Goal: Task Accomplishment & Management: Manage account settings

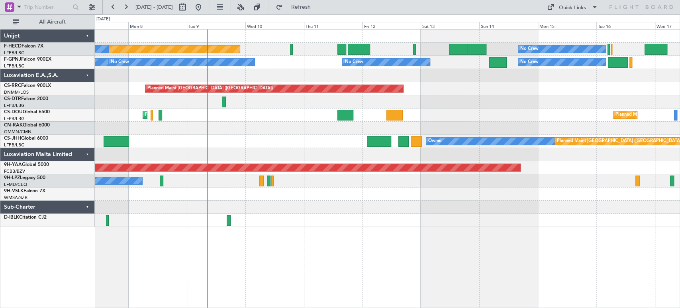
click at [78, 130] on div "Planned Maint [GEOGRAPHIC_DATA] ([GEOGRAPHIC_DATA]) No Crew No Crew No Crew No …" at bounding box center [340, 160] width 680 height 293
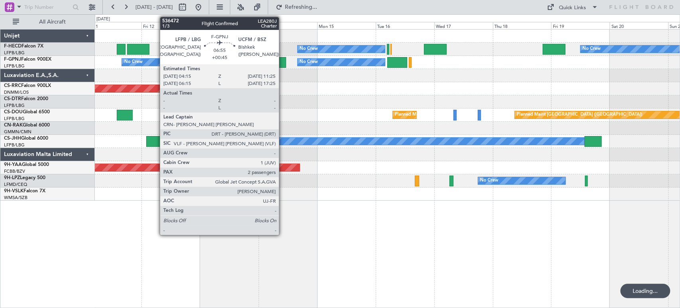
click at [283, 63] on div at bounding box center [278, 62] width 18 height 11
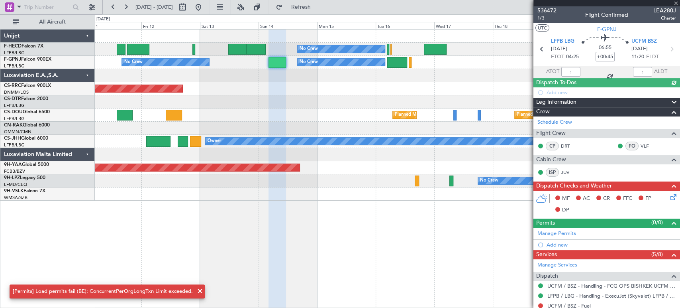
click at [548, 9] on span "536472" at bounding box center [547, 10] width 19 height 8
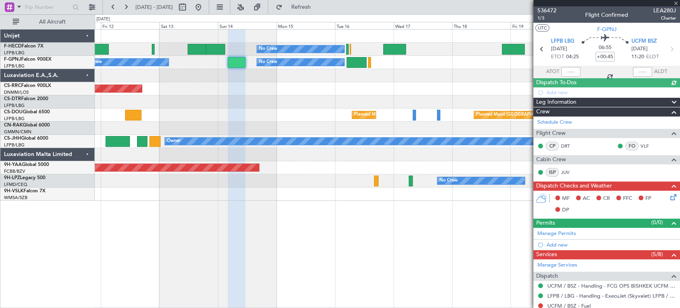
click at [464, 107] on div "No Crew No Crew Planned Maint [GEOGRAPHIC_DATA] ([GEOGRAPHIC_DATA]) No Crew No …" at bounding box center [387, 114] width 585 height 171
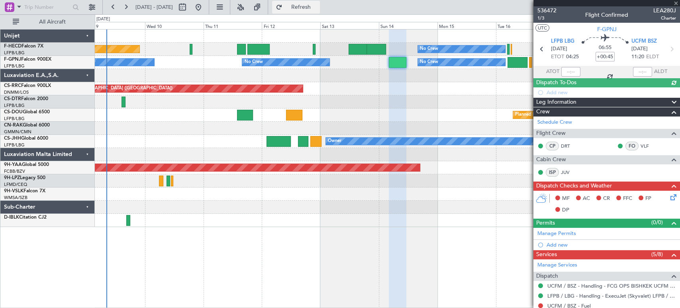
click at [314, 6] on span "Refresh" at bounding box center [300, 7] width 33 height 6
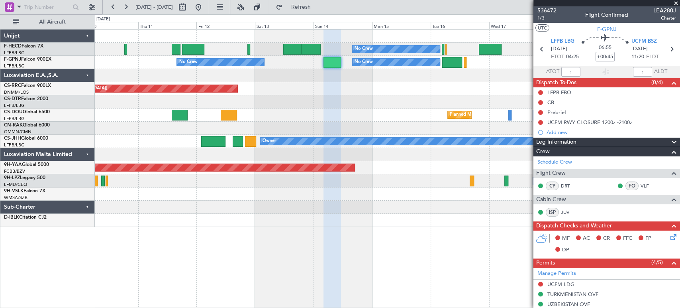
click at [152, 59] on div "No Crew No Crew No Crew No Crew No Crew" at bounding box center [387, 62] width 585 height 13
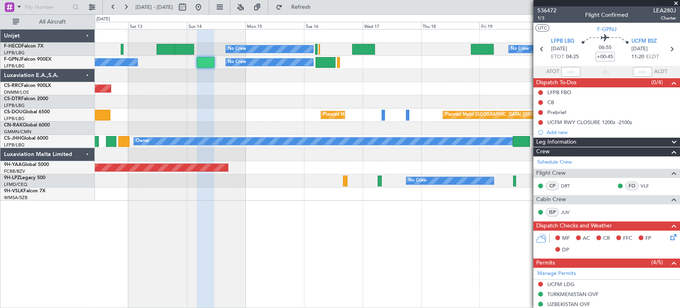
click at [392, 92] on div "Planned Maint [GEOGRAPHIC_DATA] ([GEOGRAPHIC_DATA])" at bounding box center [387, 88] width 585 height 13
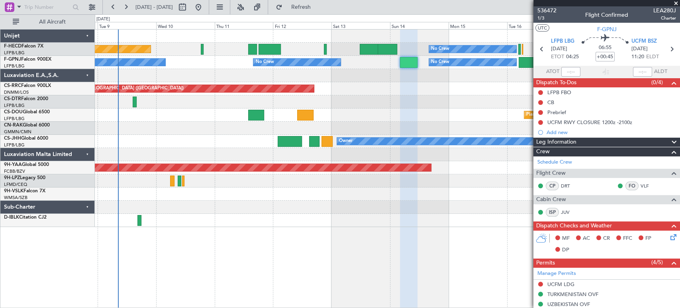
click at [239, 75] on div at bounding box center [387, 75] width 585 height 13
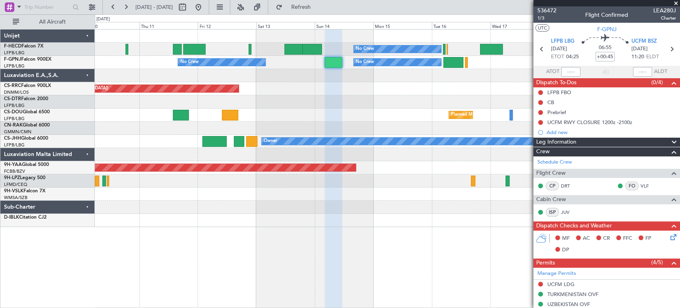
click at [289, 88] on div "Planned Maint [GEOGRAPHIC_DATA] ([GEOGRAPHIC_DATA])" at bounding box center [387, 88] width 585 height 13
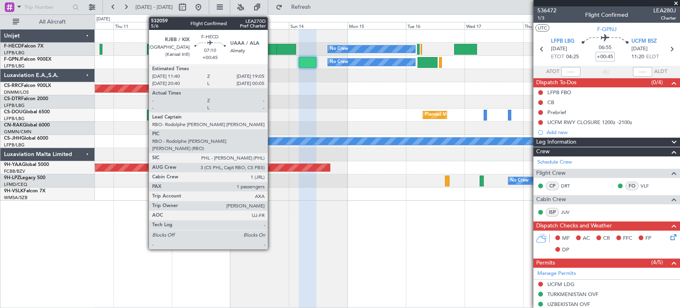
click at [271, 50] on div at bounding box center [268, 49] width 18 height 11
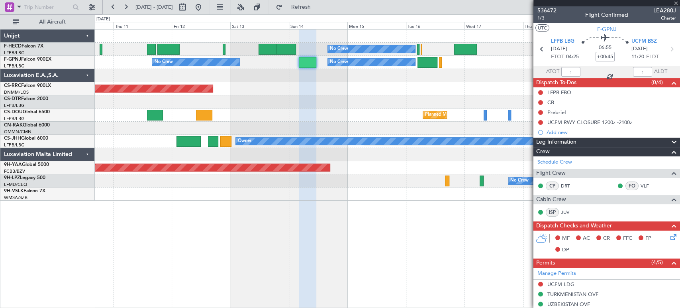
type input "1"
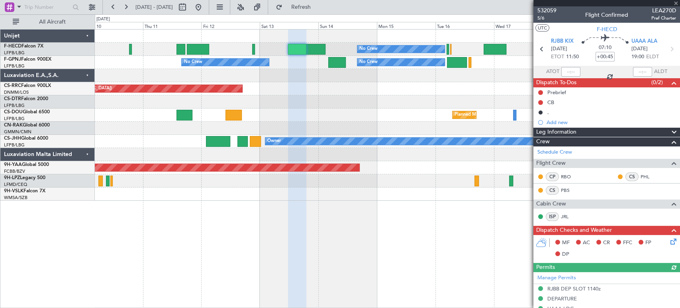
click at [312, 84] on div "Planned Maint [GEOGRAPHIC_DATA] ([GEOGRAPHIC_DATA])" at bounding box center [387, 88] width 585 height 13
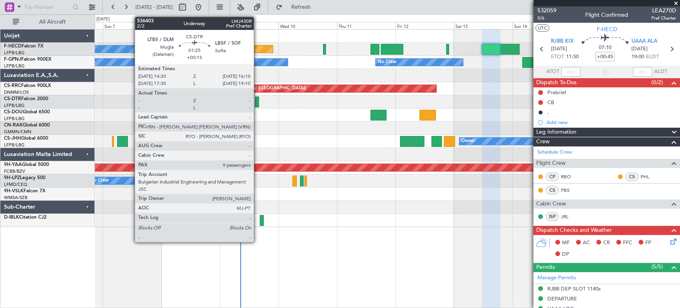
click at [257, 102] on div at bounding box center [257, 101] width 4 height 11
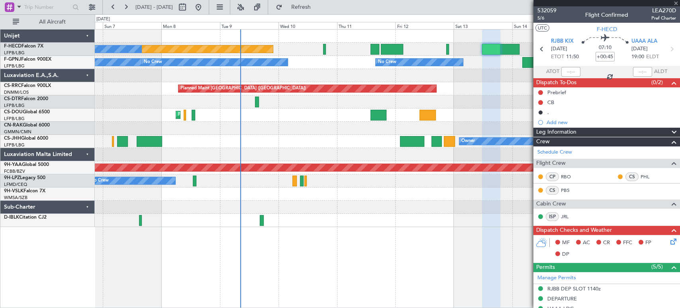
type input "+00:15"
type input "9"
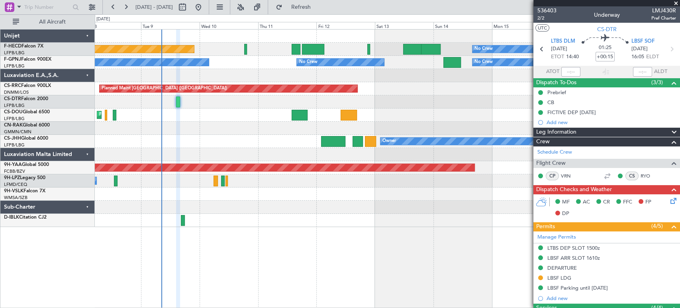
click at [125, 110] on div "Planned Maint [GEOGRAPHIC_DATA] ([GEOGRAPHIC_DATA]) Planned Maint [GEOGRAPHIC_D…" at bounding box center [387, 114] width 585 height 13
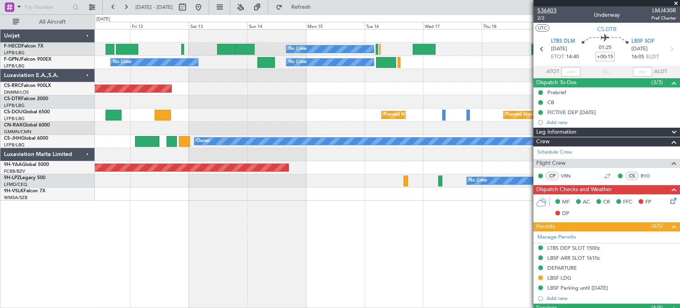
click at [548, 10] on span "536403" at bounding box center [547, 10] width 19 height 8
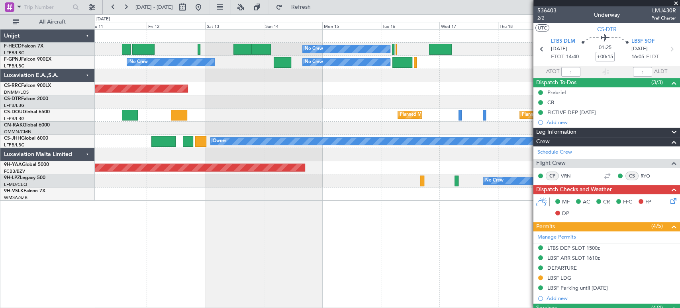
click at [419, 73] on div at bounding box center [387, 75] width 585 height 13
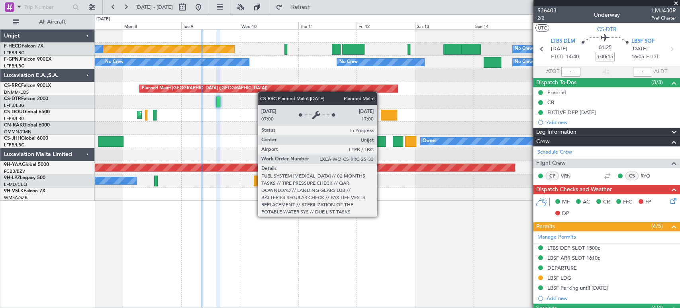
click at [306, 92] on div "Planned Maint [GEOGRAPHIC_DATA] ([GEOGRAPHIC_DATA])" at bounding box center [387, 88] width 585 height 13
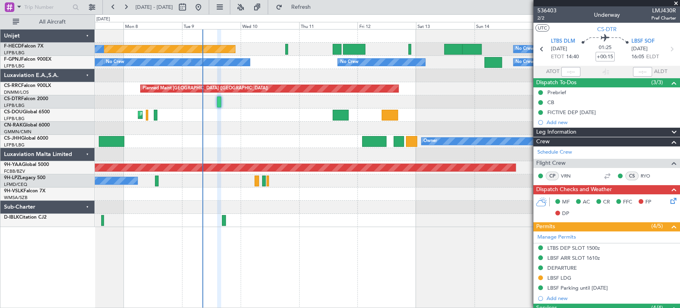
click at [272, 137] on div "Planned Maint [GEOGRAPHIC_DATA] ([GEOGRAPHIC_DATA]) Owner Planned Maint [GEOGRA…" at bounding box center [387, 141] width 585 height 13
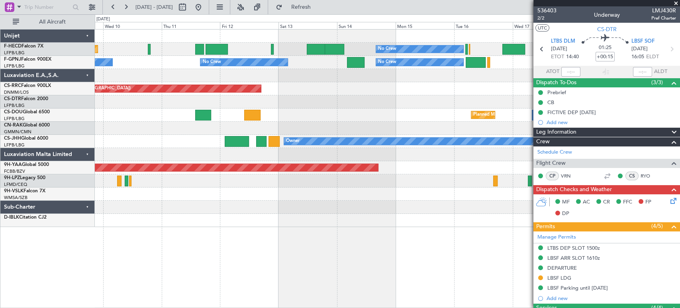
click at [148, 139] on div "No Crew Planned Maint [GEOGRAPHIC_DATA] ([GEOGRAPHIC_DATA]) No Crew No Crew No …" at bounding box center [387, 127] width 585 height 197
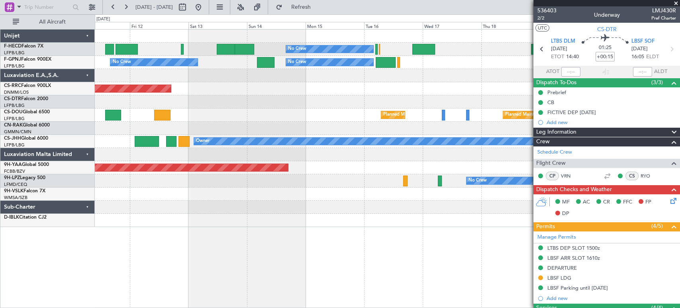
click at [255, 118] on div "Planned Maint [GEOGRAPHIC_DATA] ([GEOGRAPHIC_DATA]) Planned Maint [GEOGRAPHIC_D…" at bounding box center [387, 114] width 585 height 13
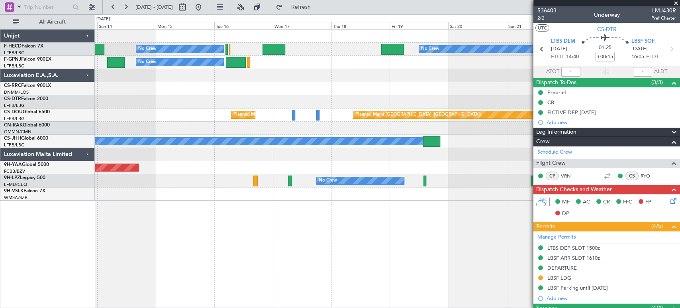
click at [80, 101] on div "No Crew No Crew No Crew No Crew No Crew No Crew Planned Maint [GEOGRAPHIC_DATA]…" at bounding box center [340, 160] width 680 height 293
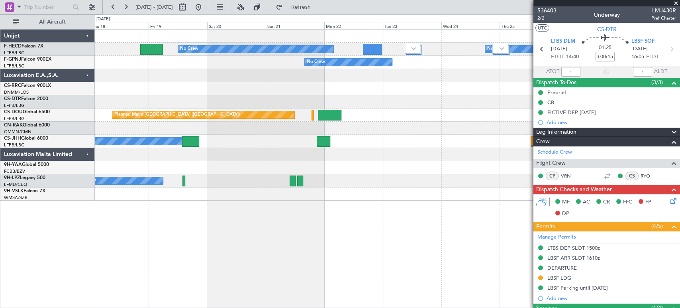
click at [34, 31] on div "Unijet" at bounding box center [47, 35] width 94 height 13
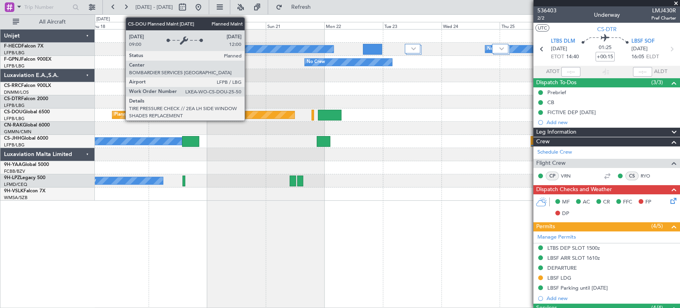
click at [476, 108] on div "Planned Maint [GEOGRAPHIC_DATA] ([GEOGRAPHIC_DATA]) Planned Maint [GEOGRAPHIC_D…" at bounding box center [387, 114] width 585 height 13
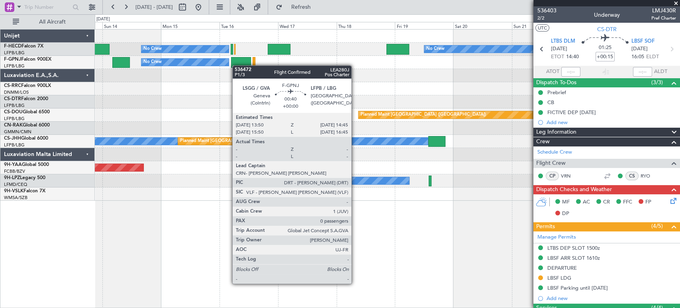
click at [251, 63] on div at bounding box center [241, 62] width 20 height 11
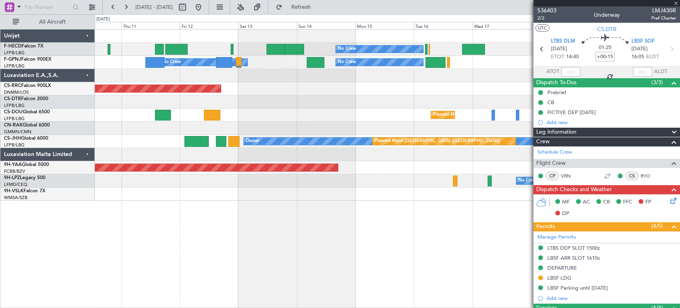
click at [388, 79] on div at bounding box center [387, 75] width 585 height 13
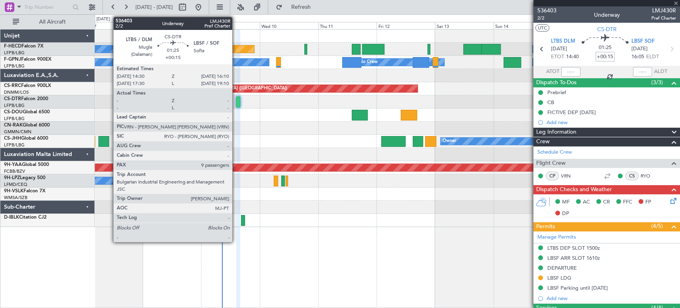
click at [236, 100] on div at bounding box center [238, 101] width 4 height 11
type input "+00:40"
type input "2"
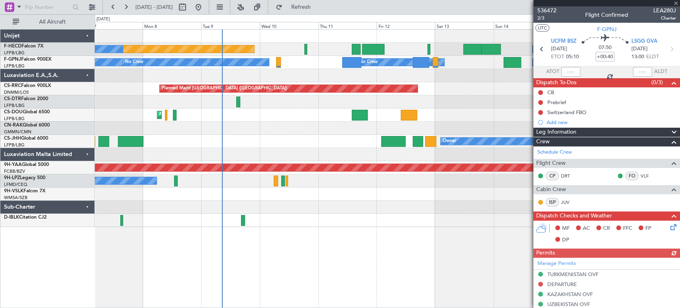
type input "+00:15"
type input "9"
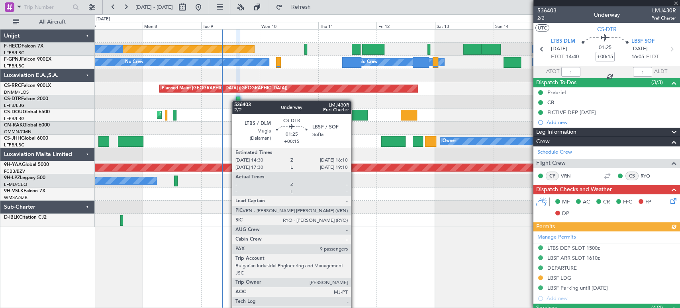
click at [236, 100] on div at bounding box center [238, 101] width 4 height 11
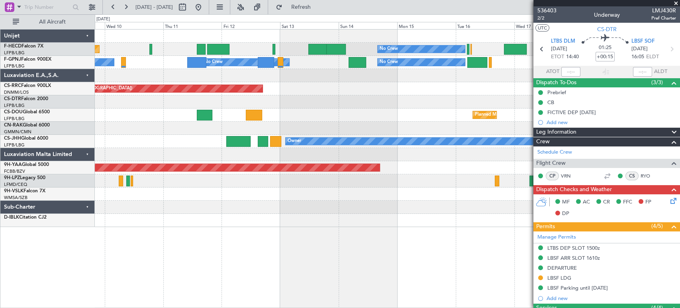
click at [340, 149] on div "No Crew No Crew Planned Maint [GEOGRAPHIC_DATA] ([GEOGRAPHIC_DATA]) No Crew No …" at bounding box center [387, 127] width 585 height 197
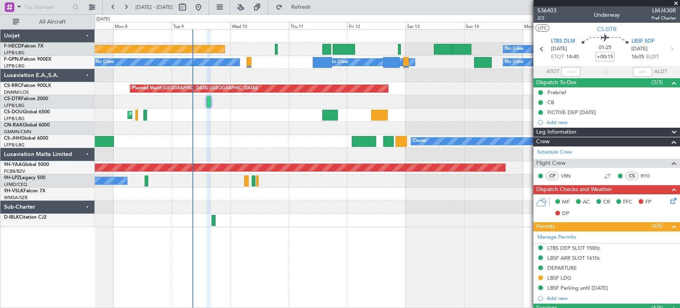
click at [249, 130] on div "Unplanned Maint [GEOGRAPHIC_DATA] ([GEOGRAPHIC_DATA])" at bounding box center [387, 128] width 585 height 13
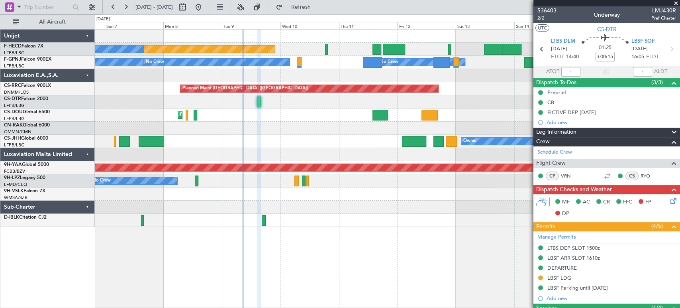
click at [171, 114] on div "No Crew Planned Maint [GEOGRAPHIC_DATA] ([GEOGRAPHIC_DATA]) No Crew No Crew No …" at bounding box center [387, 127] width 585 height 197
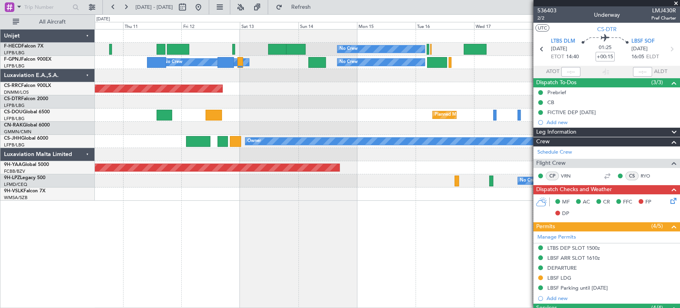
click at [252, 96] on div at bounding box center [387, 101] width 585 height 13
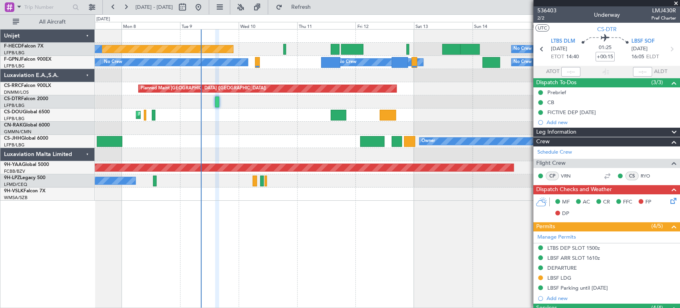
click at [459, 109] on div "No Crew Planned Maint [GEOGRAPHIC_DATA] ([GEOGRAPHIC_DATA]) No Crew No Crew No …" at bounding box center [387, 114] width 585 height 171
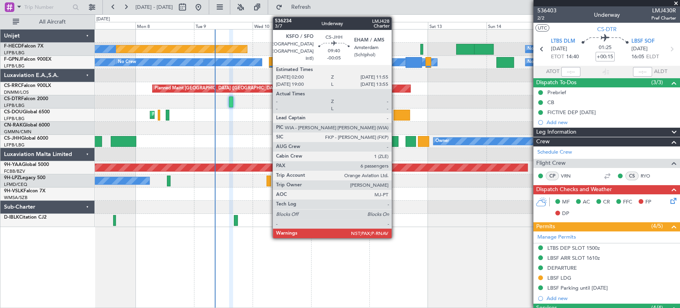
click at [374, 142] on div at bounding box center [386, 141] width 24 height 11
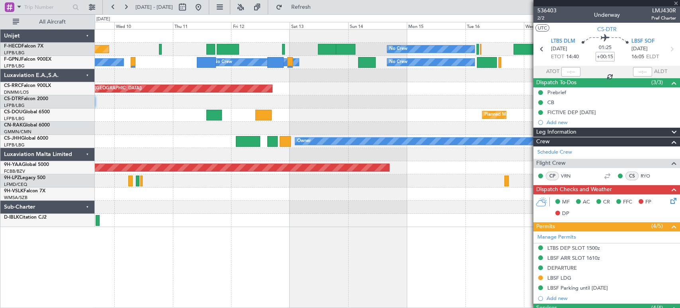
click at [284, 122] on div "No Crew Planned Maint [GEOGRAPHIC_DATA] ([GEOGRAPHIC_DATA]) No Crew No Crew No …" at bounding box center [387, 127] width 585 height 197
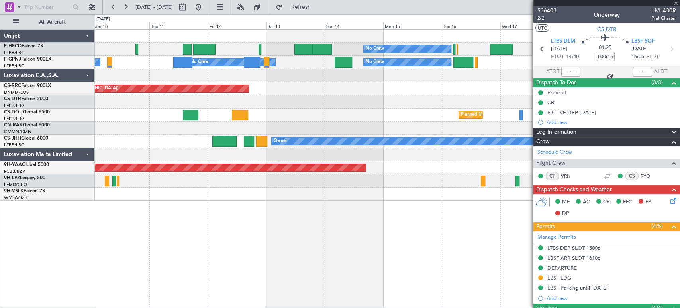
type input "-00:05"
type input "7"
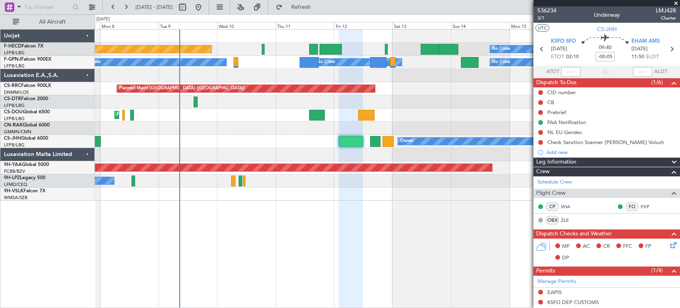
click at [438, 121] on div "No Crew Planned Maint [GEOGRAPHIC_DATA] ([GEOGRAPHIC_DATA]) No Crew No Crew No …" at bounding box center [387, 114] width 585 height 171
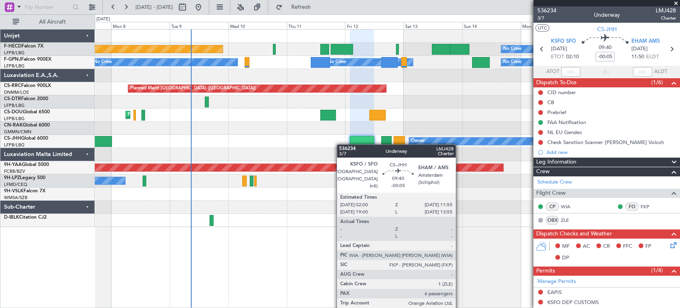
click at [452, 140] on div "Planned Maint [GEOGRAPHIC_DATA] ([GEOGRAPHIC_DATA]) Owner Planned Maint [GEOGRA…" at bounding box center [387, 141] width 585 height 13
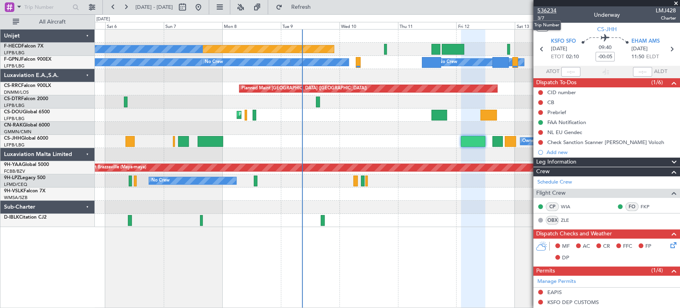
click at [555, 9] on span "536234" at bounding box center [547, 10] width 19 height 8
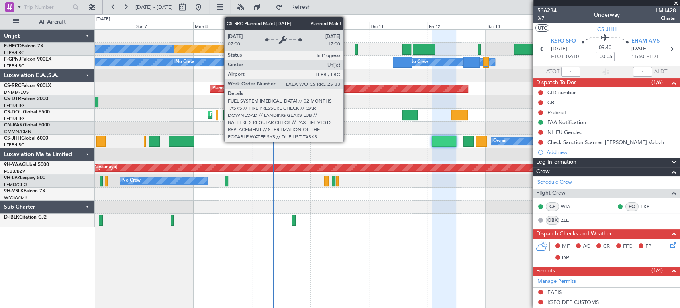
click at [248, 81] on div "Planned Maint [GEOGRAPHIC_DATA] ([GEOGRAPHIC_DATA]) No Crew No Crew No Crew No …" at bounding box center [387, 127] width 585 height 197
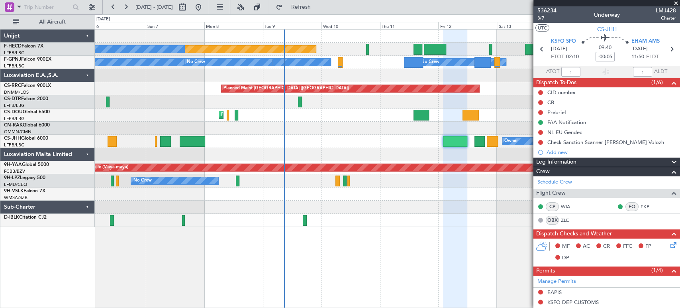
click at [367, 79] on div at bounding box center [387, 75] width 585 height 13
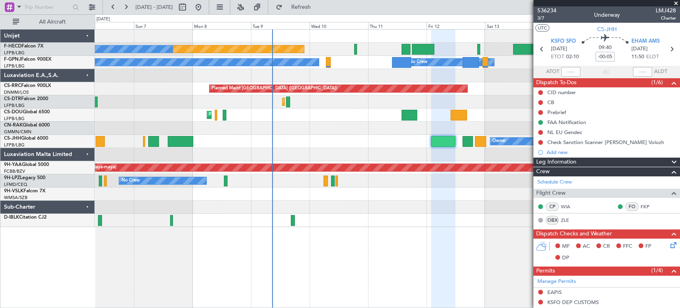
click at [185, 66] on div "Planned Maint [GEOGRAPHIC_DATA] ([GEOGRAPHIC_DATA]) No Crew No Crew No Crew No …" at bounding box center [387, 127] width 585 height 197
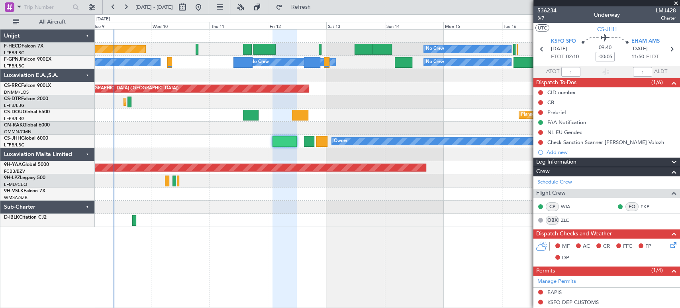
click at [268, 154] on div at bounding box center [387, 154] width 585 height 13
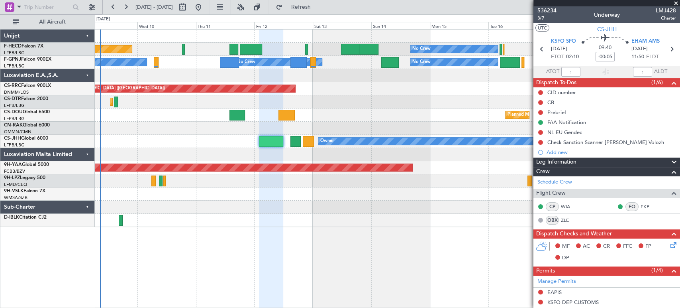
click at [389, 130] on div "Planned Maint [GEOGRAPHIC_DATA] ([GEOGRAPHIC_DATA]) No Crew No Crew No Crew No …" at bounding box center [387, 127] width 585 height 197
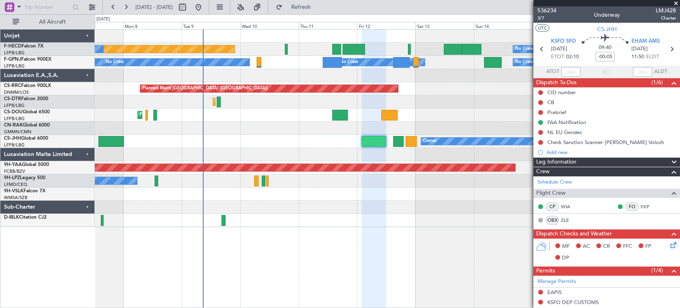
click at [258, 107] on div "Planned Maint [GEOGRAPHIC_DATA] ([GEOGRAPHIC_DATA]) No Crew No Crew No Crew No …" at bounding box center [387, 127] width 585 height 197
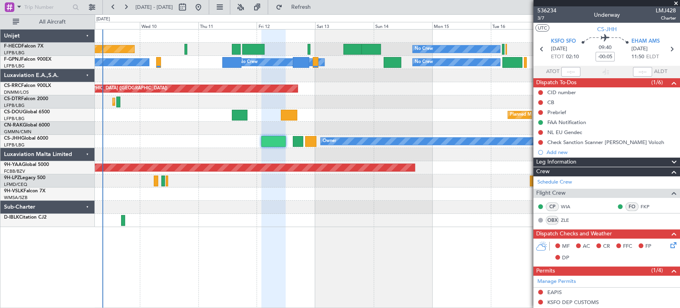
click at [229, 161] on div "Planned Maint [GEOGRAPHIC_DATA] ([GEOGRAPHIC_DATA]) No Crew No Crew No Crew No …" at bounding box center [387, 127] width 585 height 197
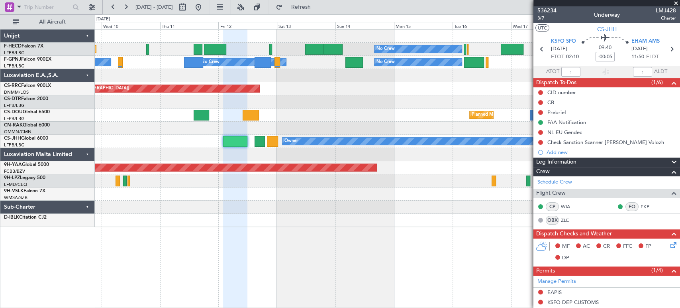
click at [341, 112] on div "No Crew No Crew Planned Maint [GEOGRAPHIC_DATA] ([GEOGRAPHIC_DATA]) No Crew No …" at bounding box center [387, 127] width 585 height 197
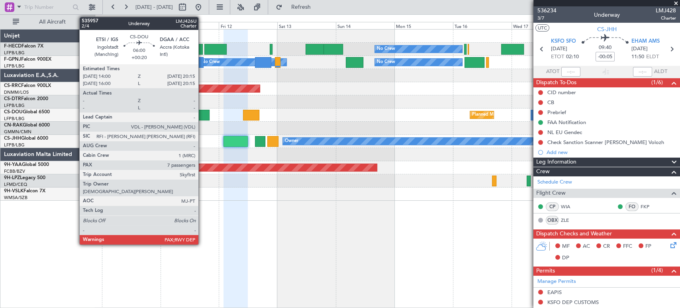
click at [202, 115] on div at bounding box center [202, 115] width 16 height 11
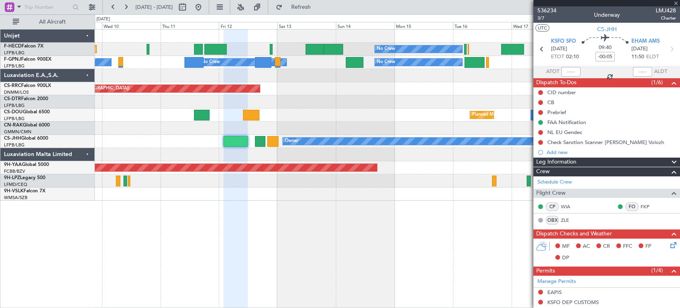
type input "+00:20"
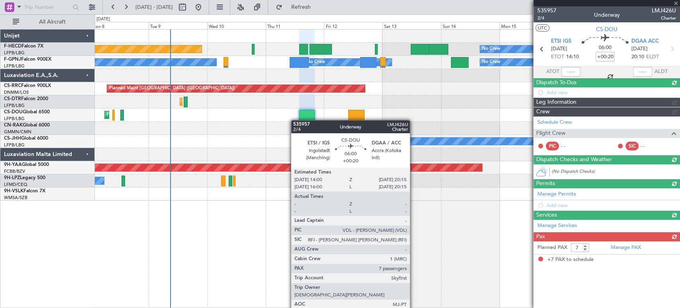
click at [309, 120] on div "No Crew Planned Maint [GEOGRAPHIC_DATA] ([GEOGRAPHIC_DATA]) No Crew No Crew No …" at bounding box center [387, 114] width 585 height 171
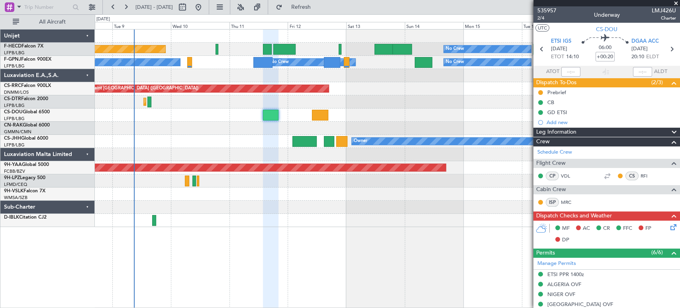
click at [171, 125] on div "No Crew Planned Maint [GEOGRAPHIC_DATA] ([GEOGRAPHIC_DATA]) No Crew No Crew No …" at bounding box center [387, 127] width 585 height 197
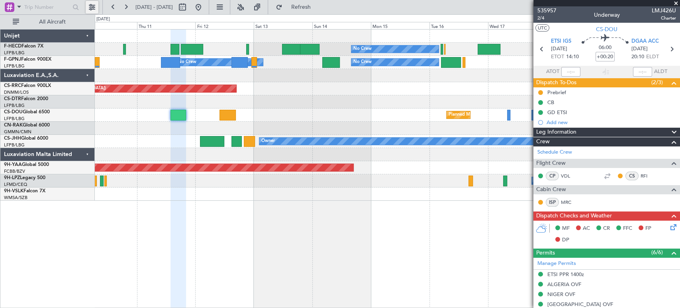
click at [88, 6] on button at bounding box center [92, 7] width 13 height 13
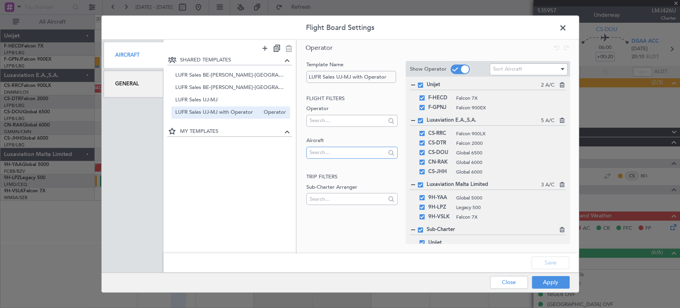
click at [332, 155] on input "text" at bounding box center [348, 152] width 76 height 12
type input "oo-gpe"
click at [333, 164] on span "OO-GPE" at bounding box center [352, 165] width 79 height 12
click at [555, 283] on button "Apply" at bounding box center [551, 281] width 38 height 13
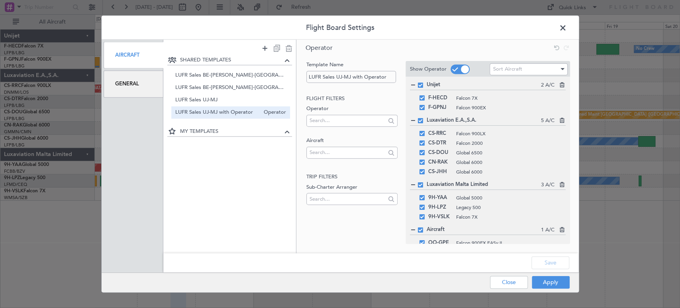
type input "0"
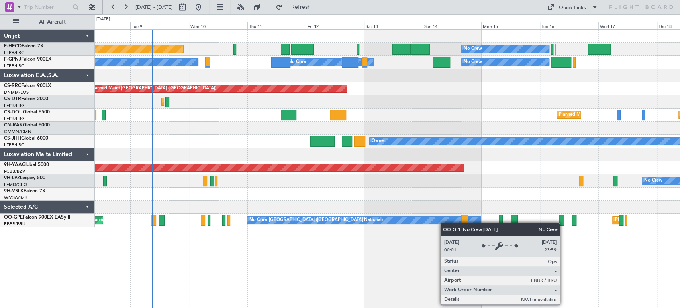
click at [467, 223] on div "No Crew [GEOGRAPHIC_DATA] ([GEOGRAPHIC_DATA] National)" at bounding box center [365, 219] width 234 height 7
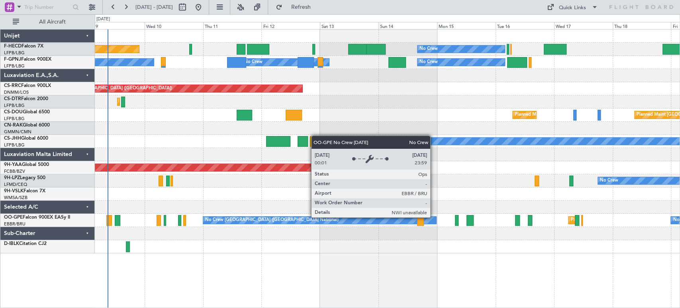
click at [335, 219] on div "No Crew [GEOGRAPHIC_DATA] ([GEOGRAPHIC_DATA] National)" at bounding box center [320, 219] width 234 height 7
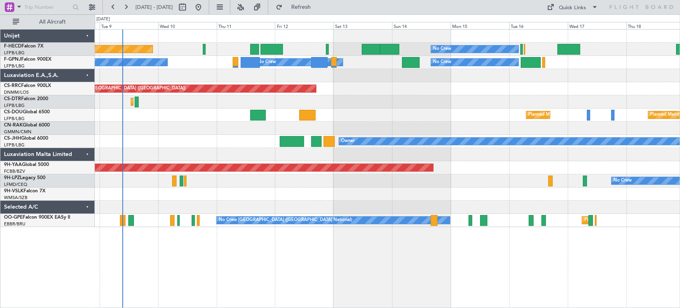
click at [289, 102] on div "Planned Maint Mugla ([GEOGRAPHIC_DATA])" at bounding box center [387, 101] width 585 height 13
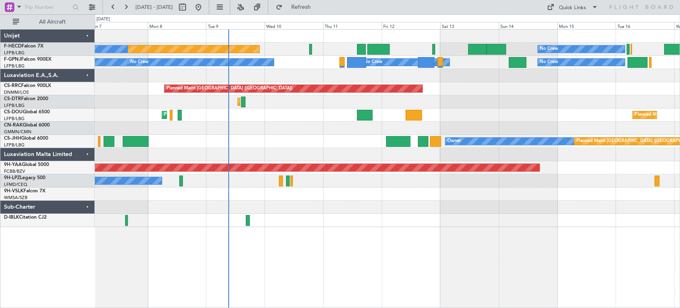
click at [207, 102] on div "Planned Maint Mugla ([GEOGRAPHIC_DATA])" at bounding box center [387, 101] width 585 height 13
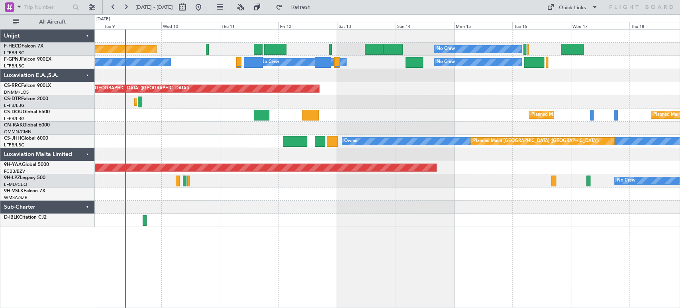
click at [322, 120] on div "Planned Maint [GEOGRAPHIC_DATA] ([GEOGRAPHIC_DATA]) No Crew No Crew No Crew No …" at bounding box center [387, 127] width 585 height 197
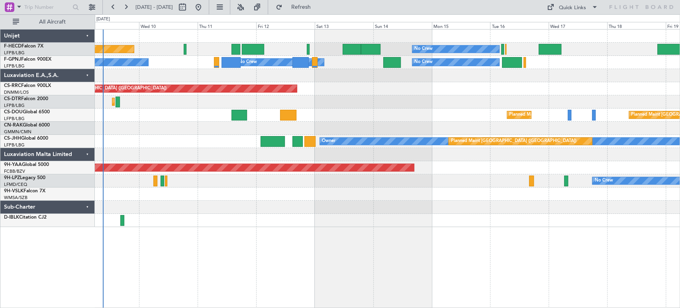
click at [361, 124] on div at bounding box center [387, 128] width 585 height 13
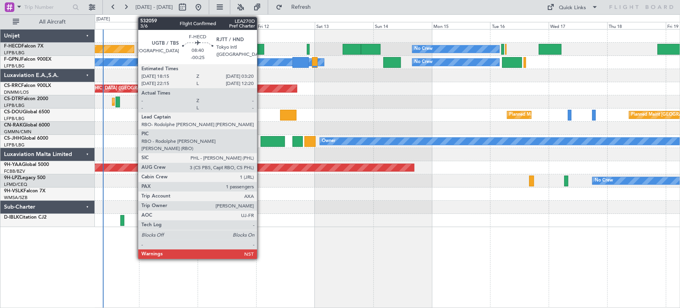
click at [260, 47] on div at bounding box center [253, 49] width 22 height 11
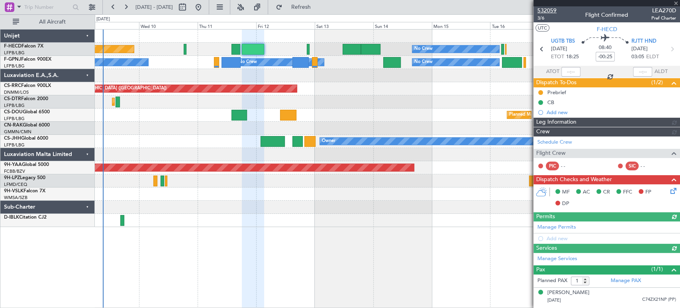
click at [553, 6] on span "532059" at bounding box center [547, 10] width 19 height 8
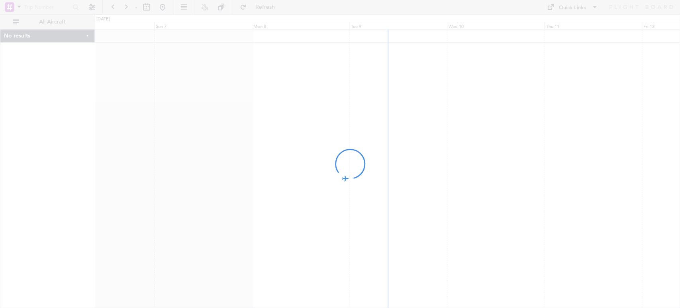
drag, startPoint x: 444, startPoint y: 82, endPoint x: 360, endPoint y: 98, distance: 85.9
click at [360, 98] on div at bounding box center [340, 154] width 680 height 308
drag, startPoint x: 476, startPoint y: 94, endPoint x: 172, endPoint y: 71, distance: 305.0
click at [349, 94] on div at bounding box center [340, 154] width 680 height 308
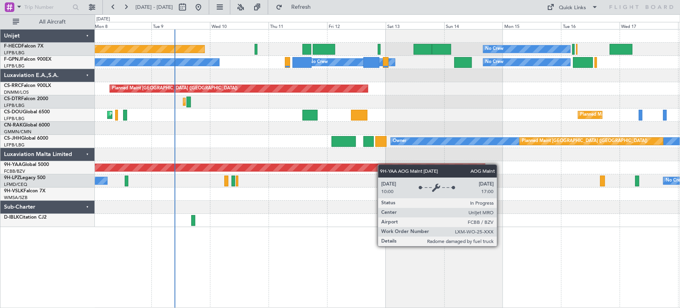
click at [230, 167] on div "Planned Maint [GEOGRAPHIC_DATA] ([GEOGRAPHIC_DATA]) No Crew No Crew No Crew No …" at bounding box center [387, 127] width 585 height 197
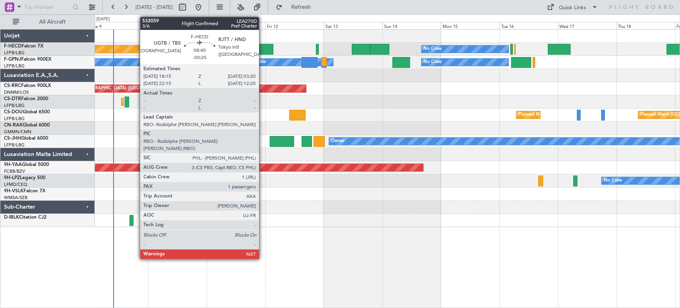
click at [263, 52] on div at bounding box center [262, 49] width 22 height 11
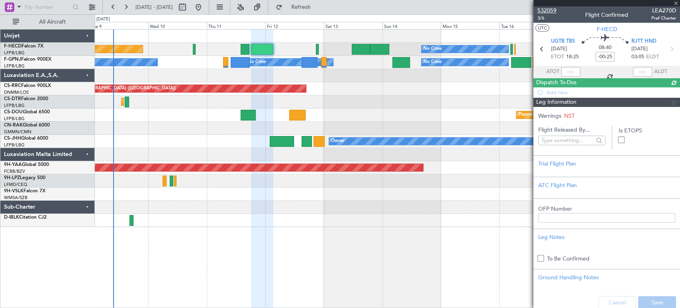
click at [538, 11] on span "532059" at bounding box center [547, 10] width 19 height 8
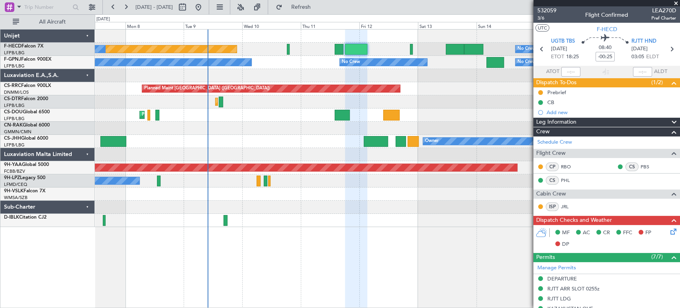
click at [349, 69] on div at bounding box center [387, 75] width 585 height 13
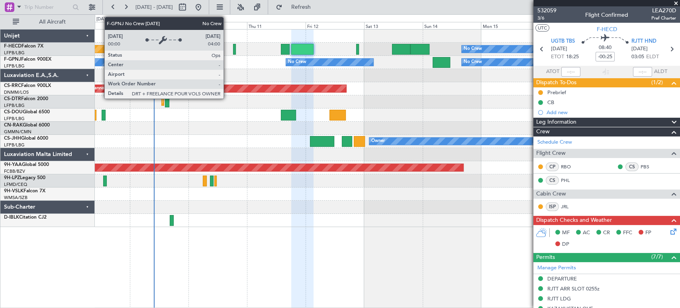
click at [150, 65] on div "No Crew" at bounding box center [47, 62] width 302 height 7
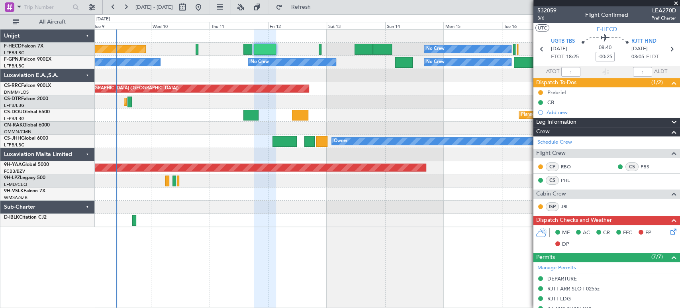
click at [218, 63] on div "No Crew No Crew No Crew No Crew" at bounding box center [387, 62] width 585 height 13
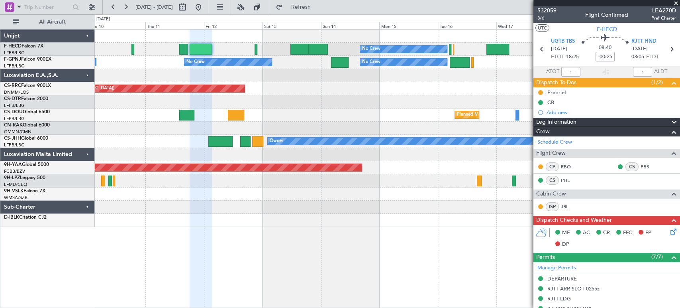
click at [239, 108] on div "Planned Maint [GEOGRAPHIC_DATA] ([GEOGRAPHIC_DATA]) Planned Maint [GEOGRAPHIC_D…" at bounding box center [387, 114] width 585 height 13
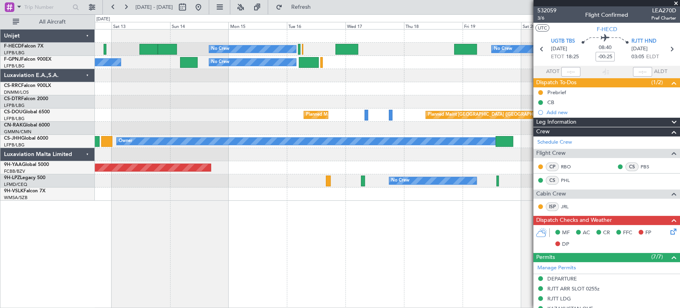
click at [230, 114] on div "Planned Maint [GEOGRAPHIC_DATA] ([GEOGRAPHIC_DATA]) Planned Maint [GEOGRAPHIC_D…" at bounding box center [387, 114] width 585 height 13
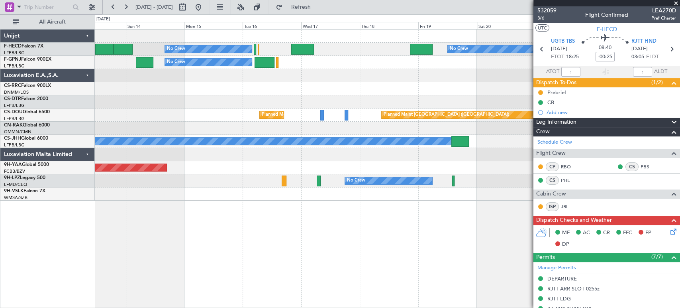
click at [321, 110] on div "Planned Maint [GEOGRAPHIC_DATA] ([GEOGRAPHIC_DATA]) Planned Maint [GEOGRAPHIC_D…" at bounding box center [387, 114] width 585 height 13
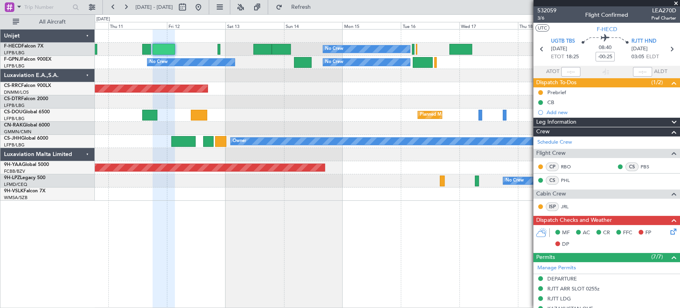
click at [499, 127] on div at bounding box center [387, 128] width 585 height 13
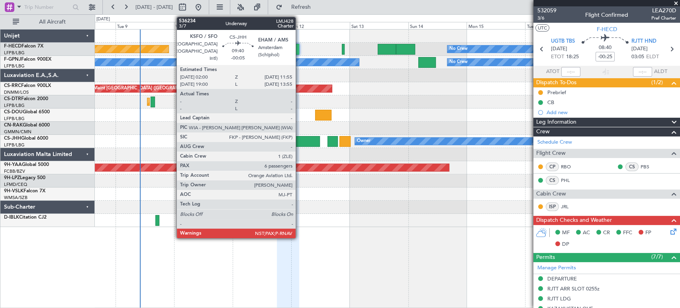
click at [296, 140] on div at bounding box center [308, 141] width 24 height 11
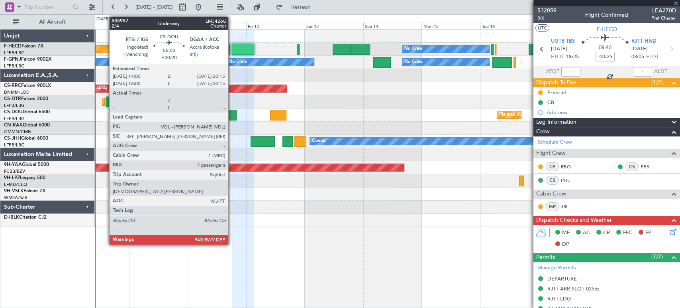
type input "-00:05"
type input "7"
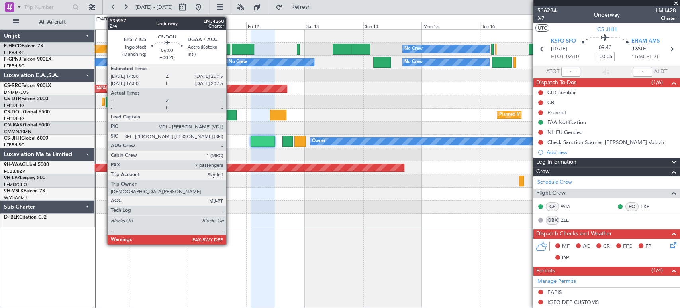
click at [230, 112] on div at bounding box center [230, 115] width 16 height 11
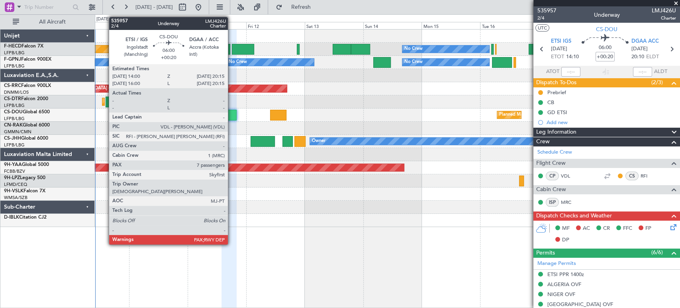
click at [232, 116] on div at bounding box center [230, 115] width 16 height 11
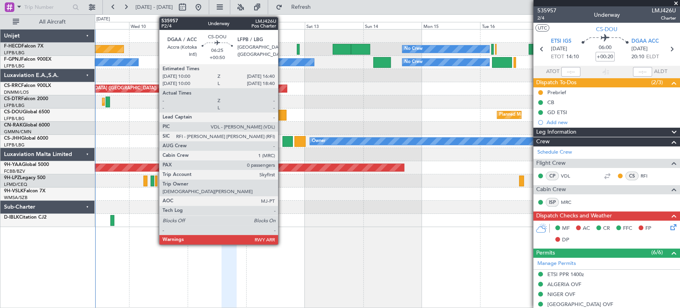
click at [282, 115] on div at bounding box center [278, 115] width 16 height 11
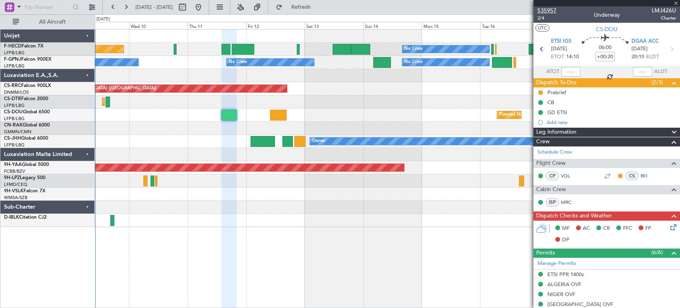
type input "+00:50"
type input "0"
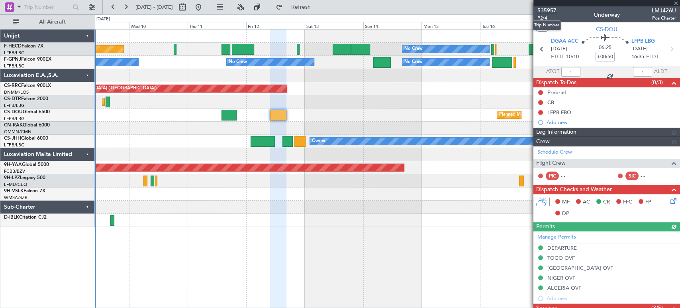
click at [548, 11] on span "535957" at bounding box center [547, 10] width 19 height 8
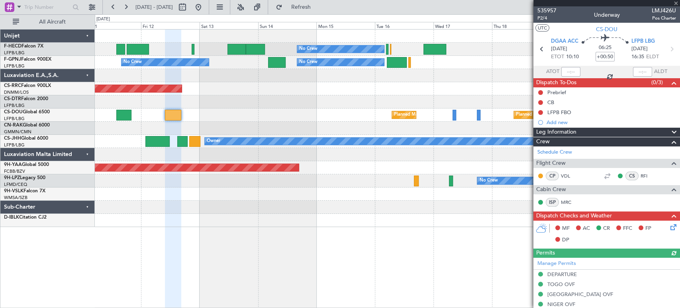
click at [299, 88] on div "No Crew No Crew Planned Maint Paris (Le Bourget) No Crew No Crew No Crew No Cre…" at bounding box center [387, 127] width 585 height 197
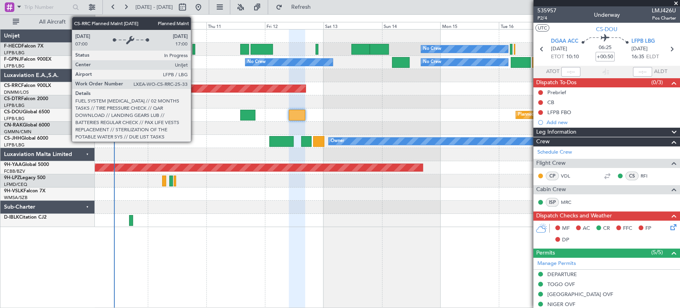
click at [216, 91] on div "Planned Maint [GEOGRAPHIC_DATA] ([GEOGRAPHIC_DATA])" at bounding box center [176, 89] width 259 height 8
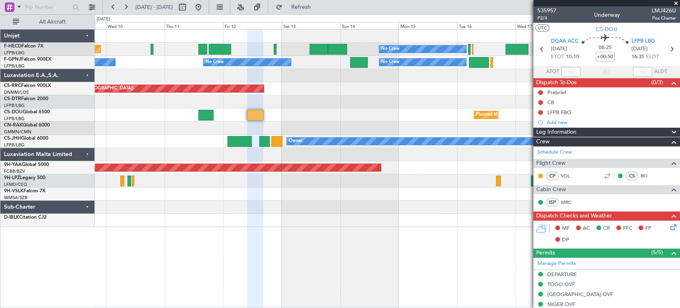
click at [113, 98] on div "Planned Maint Mugla ([GEOGRAPHIC_DATA])" at bounding box center [387, 101] width 585 height 13
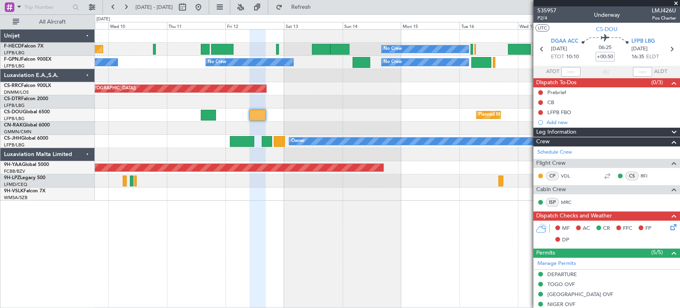
click at [491, 126] on div at bounding box center [387, 128] width 585 height 13
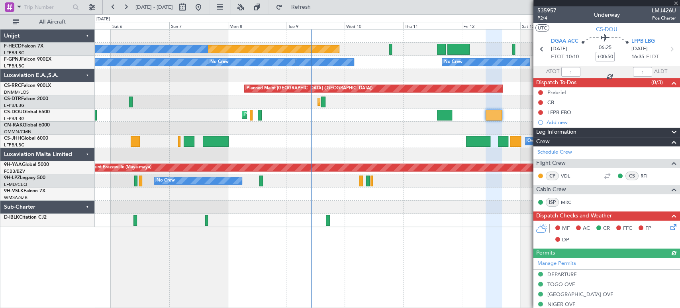
click at [357, 105] on div "Planned Maint Paris (Le Bourget) No Crew No Crew No Crew No Crew No Crew No Cre…" at bounding box center [387, 127] width 585 height 197
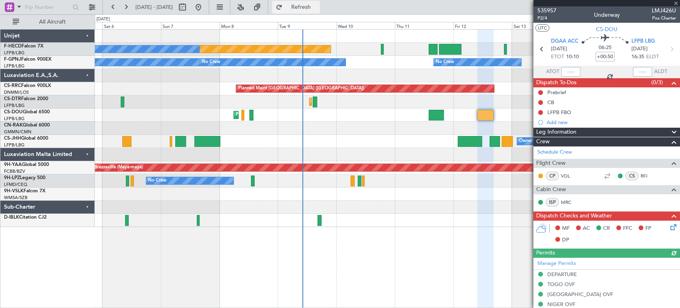
click at [319, 1] on button "Refresh" at bounding box center [296, 7] width 48 height 13
click at [318, 8] on span "Refresh" at bounding box center [300, 7] width 33 height 6
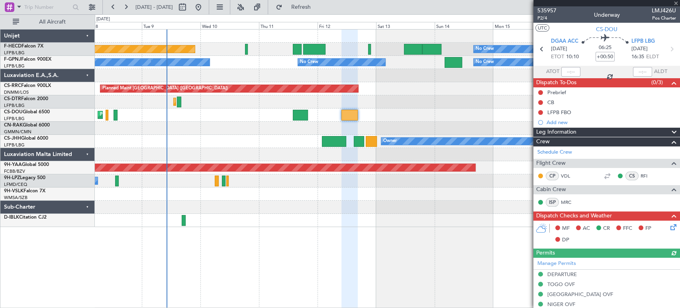
click at [194, 63] on div "No Crew No Crew No Crew No Crew" at bounding box center [387, 62] width 585 height 13
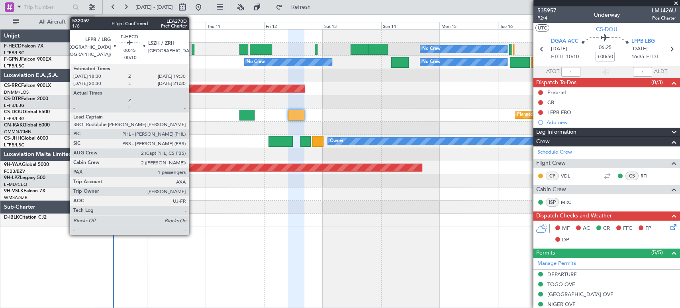
click at [193, 48] on div at bounding box center [193, 49] width 3 height 11
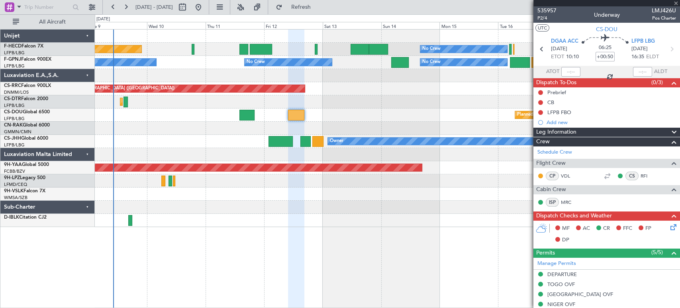
type input "-00:10"
type input "1"
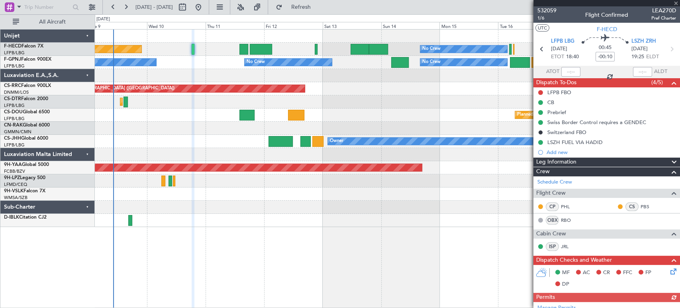
click at [545, 4] on div at bounding box center [607, 3] width 147 height 6
click at [545, 12] on span "532059" at bounding box center [547, 10] width 19 height 8
click at [318, 8] on span "Refresh" at bounding box center [300, 7] width 33 height 6
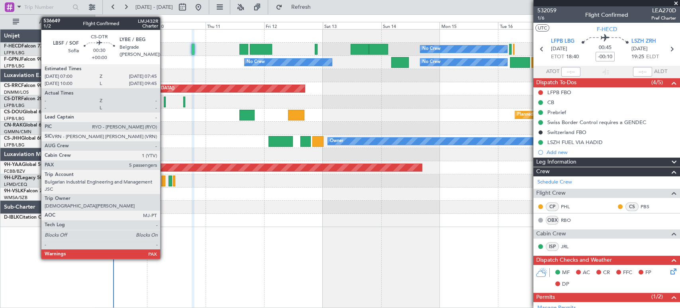
click at [164, 104] on div at bounding box center [165, 101] width 2 height 11
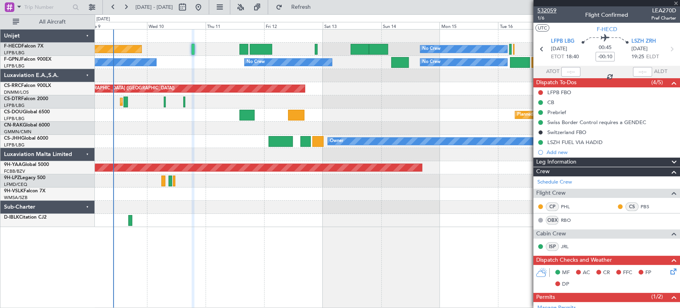
type input "5"
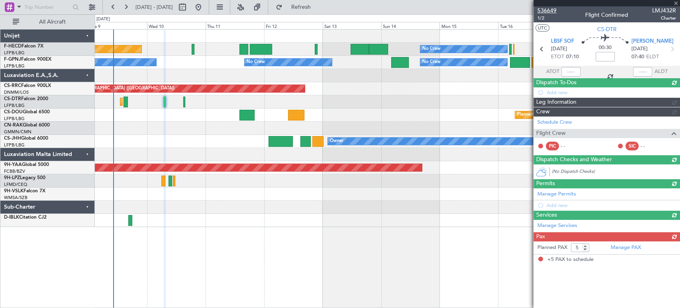
click at [550, 13] on span "536649" at bounding box center [547, 10] width 19 height 8
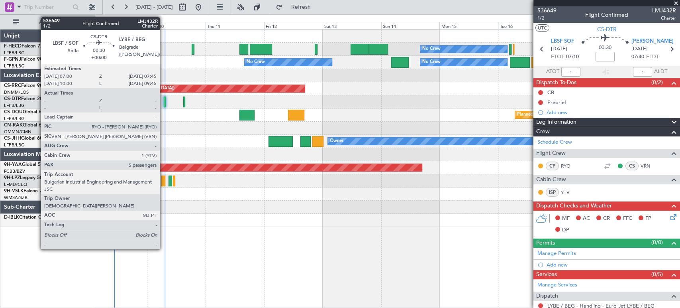
click at [164, 99] on div at bounding box center [165, 101] width 2 height 11
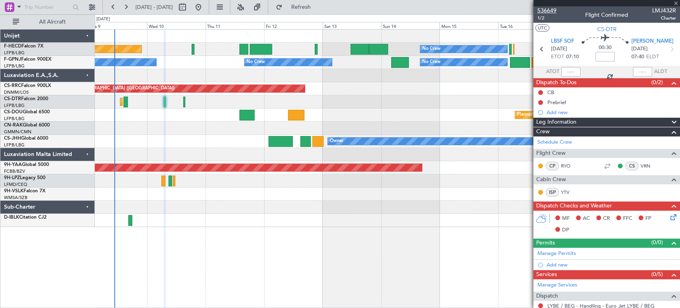
click at [555, 10] on span "536649" at bounding box center [547, 10] width 19 height 8
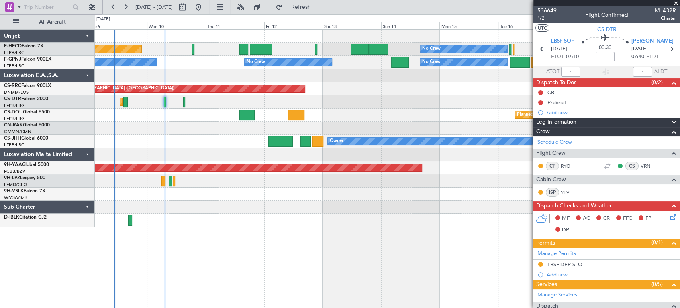
click at [303, 100] on div "Planned Maint Paris (Le Bourget) No Crew No Crew No Crew No Crew No Crew No Cre…" at bounding box center [387, 127] width 585 height 197
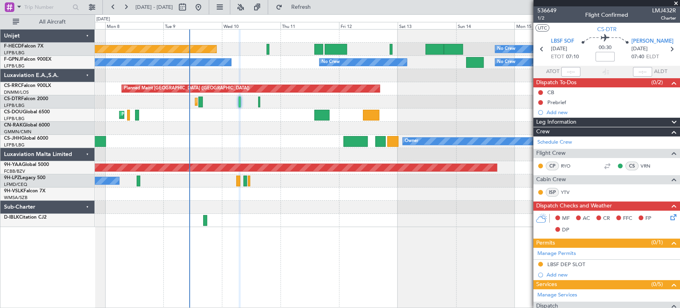
click at [214, 114] on div "Planned Maint [GEOGRAPHIC_DATA] ([GEOGRAPHIC_DATA]) Planned Maint [GEOGRAPHIC_D…" at bounding box center [387, 114] width 585 height 13
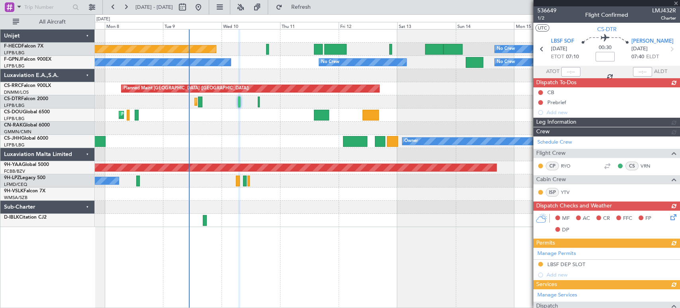
type input "+00:20"
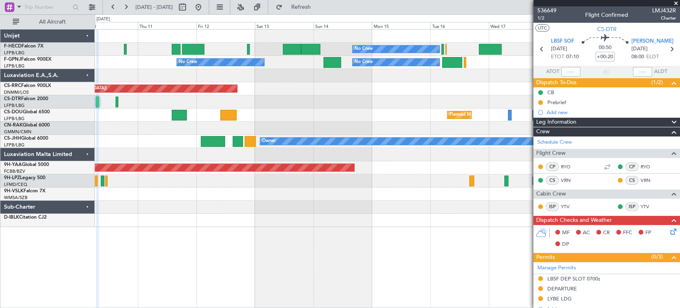
click at [248, 96] on div "Planned Maint Mugla ([GEOGRAPHIC_DATA])" at bounding box center [387, 101] width 585 height 13
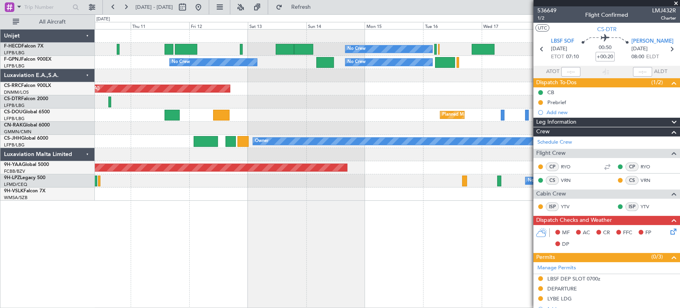
click at [456, 92] on div "Planned Maint [GEOGRAPHIC_DATA] ([GEOGRAPHIC_DATA])" at bounding box center [387, 88] width 585 height 13
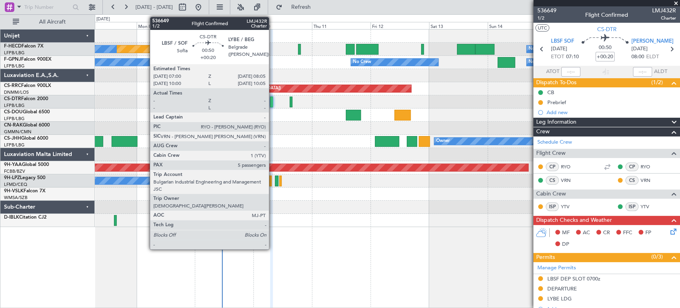
click at [273, 102] on div at bounding box center [271, 101] width 3 height 11
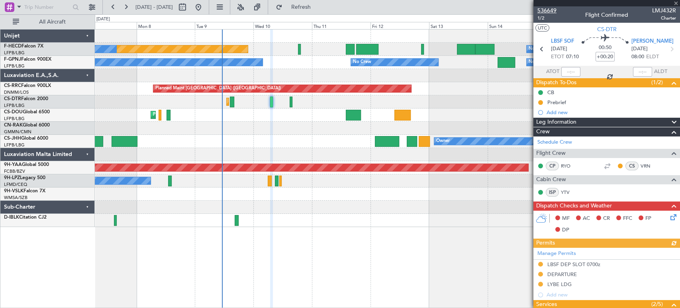
click at [550, 8] on span "536649" at bounding box center [547, 10] width 19 height 8
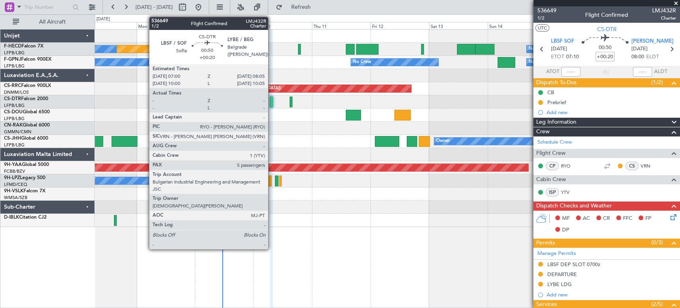
click at [271, 102] on div at bounding box center [271, 101] width 3 height 11
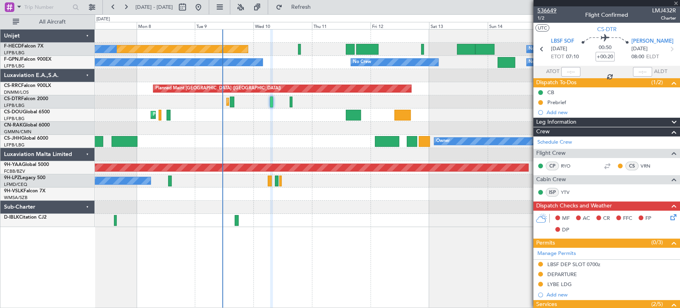
click at [546, 9] on span "536649" at bounding box center [547, 10] width 19 height 8
